Goal: Find specific page/section: Find specific page/section

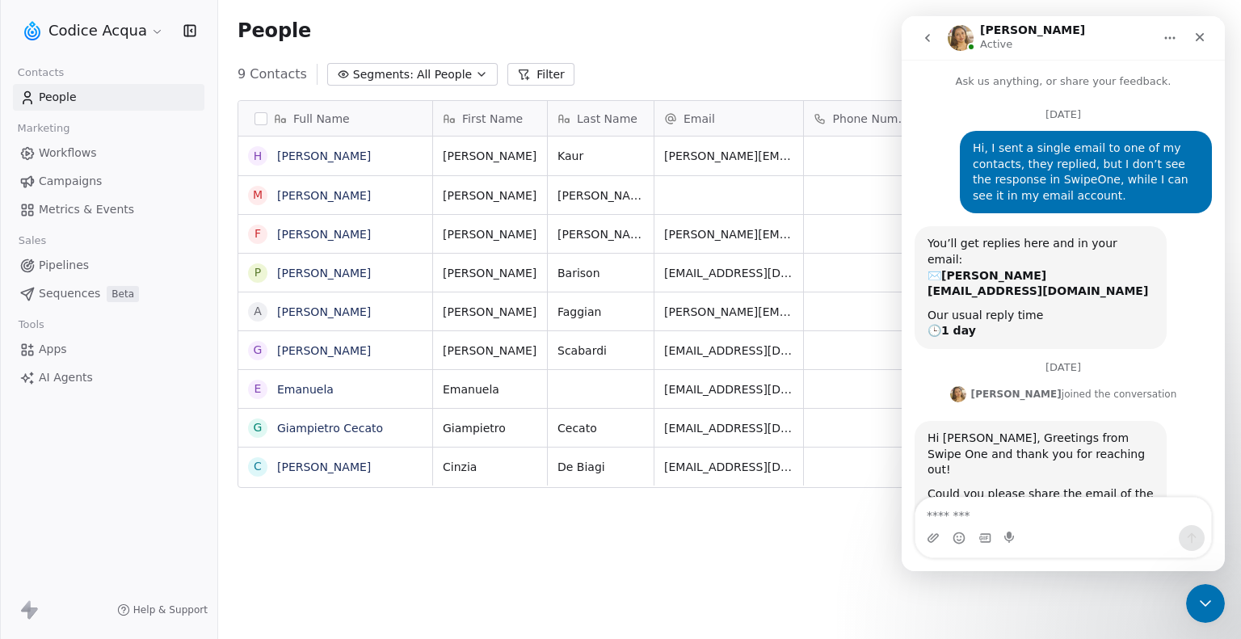
scroll to position [2, 0]
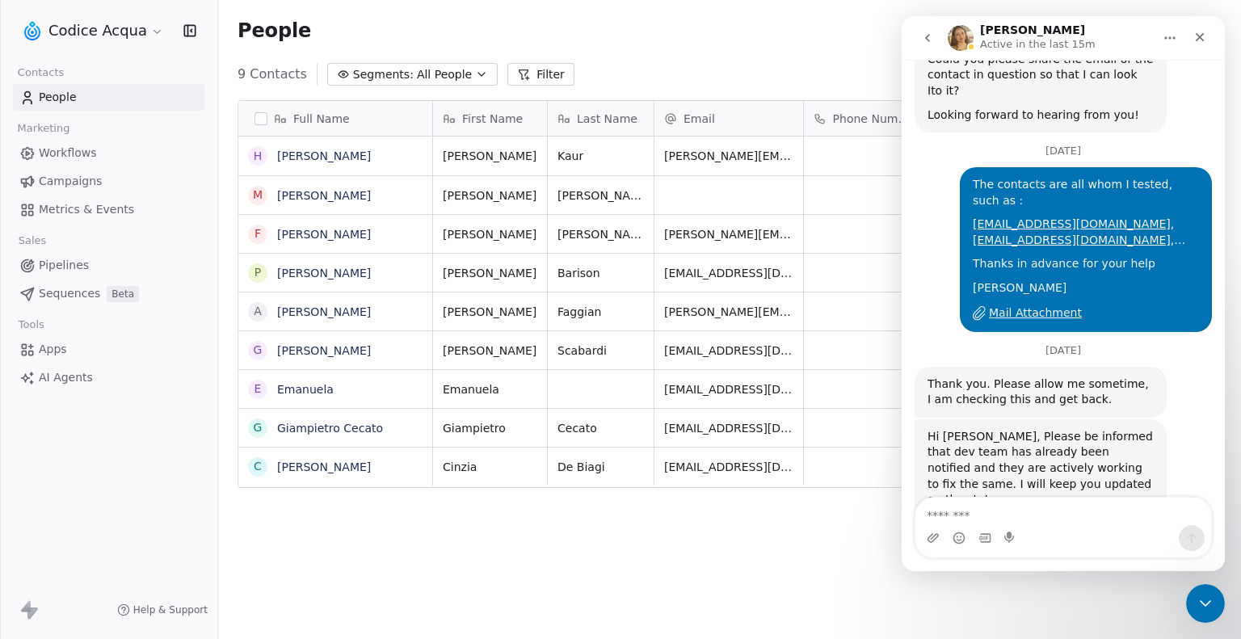
click at [737, 568] on div "Full Name H Harinder Kaur M Maurizio Marcellan F Federico Molinaro P Paola Bari…" at bounding box center [729, 368] width 1023 height 563
click at [1200, 40] on icon "Close" at bounding box center [1200, 37] width 13 height 13
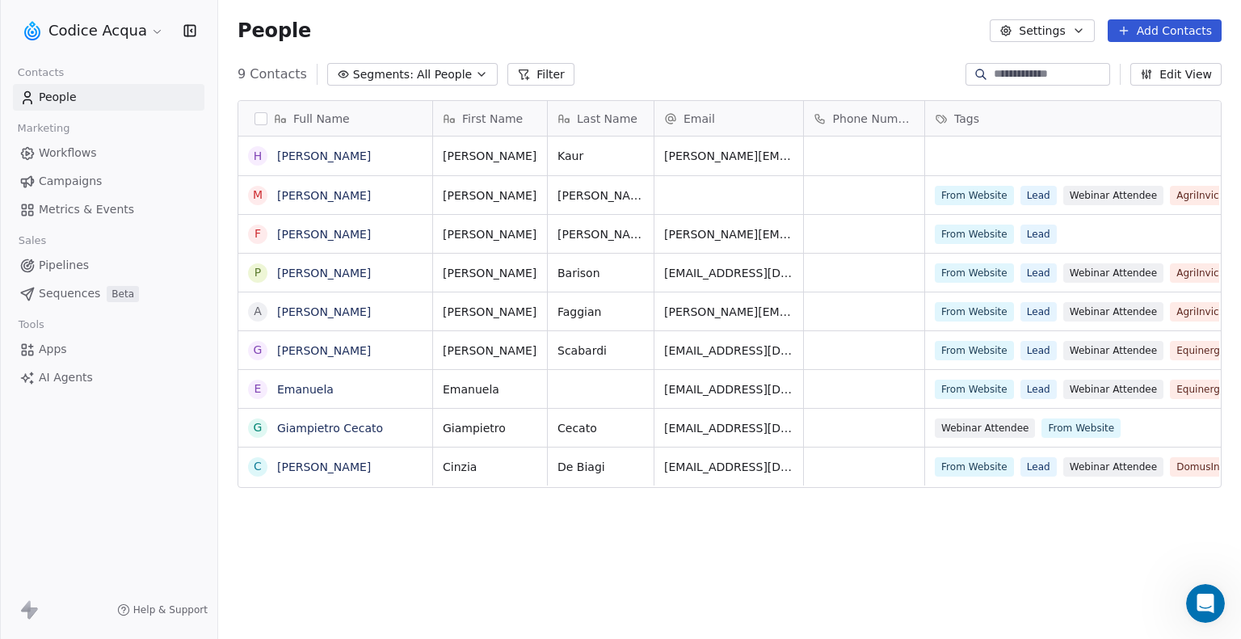
scroll to position [433, 0]
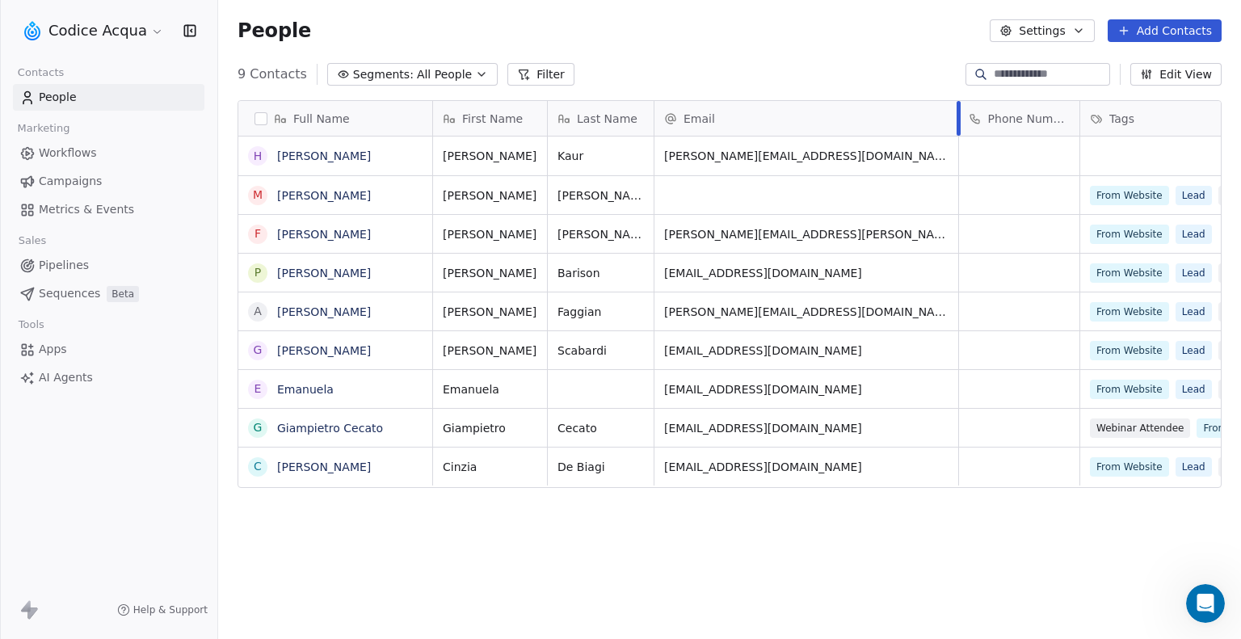
drag, startPoint x: 803, startPoint y: 122, endPoint x: 958, endPoint y: 115, distance: 155.4
click at [958, 115] on div at bounding box center [959, 118] width 4 height 35
click at [313, 156] on link "Harinder Kaur" at bounding box center [324, 156] width 94 height 13
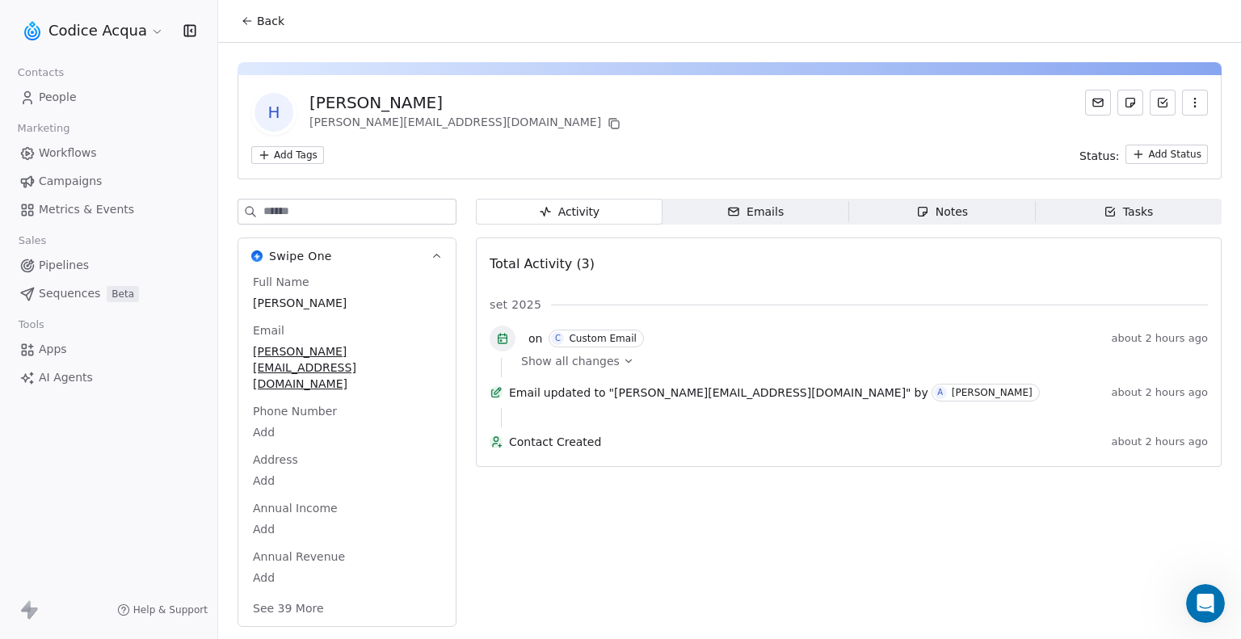
click at [760, 216] on div "Emails" at bounding box center [755, 212] width 57 height 17
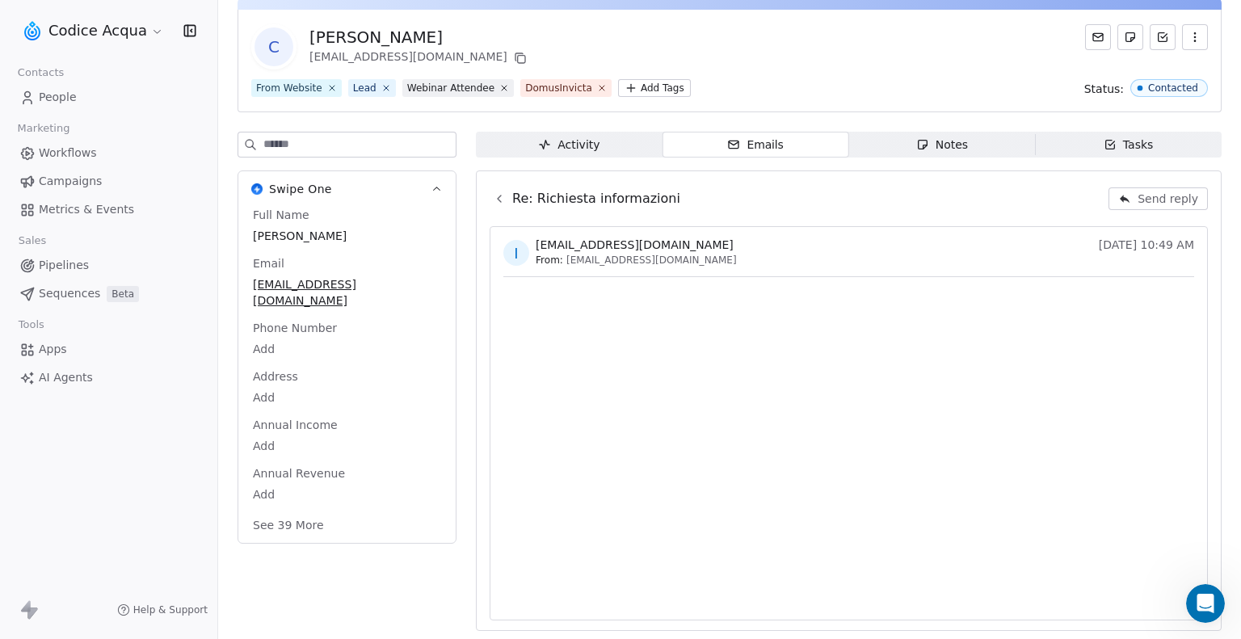
scroll to position [433, 0]
